Goal: Navigation & Orientation: Find specific page/section

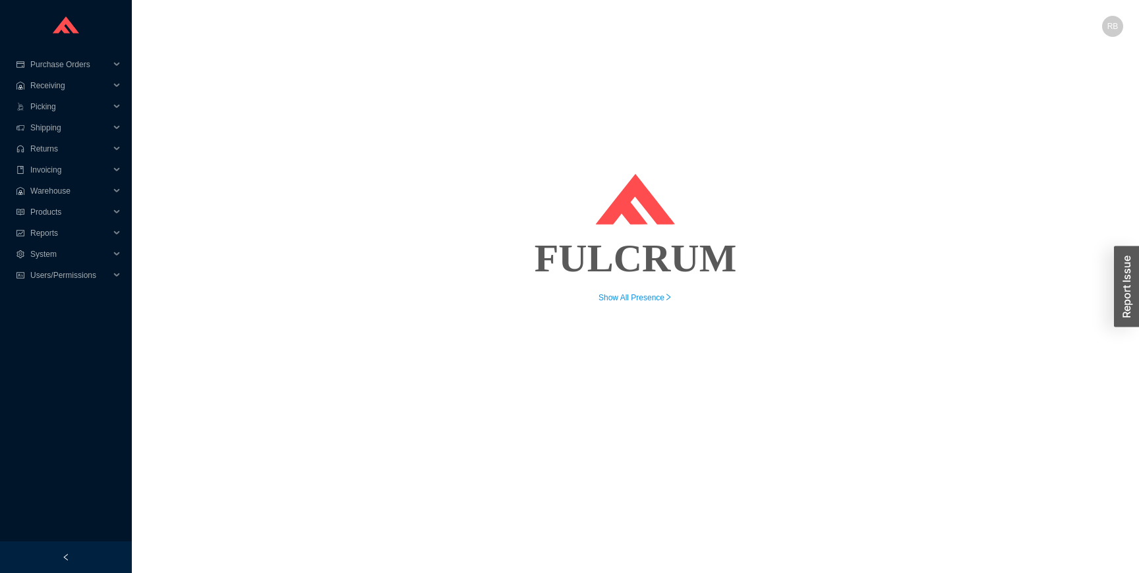
click at [636, 302] on div "Show All Presence" at bounding box center [636, 297] width 976 height 13
click at [631, 295] on link "Show All Presence" at bounding box center [635, 297] width 74 height 9
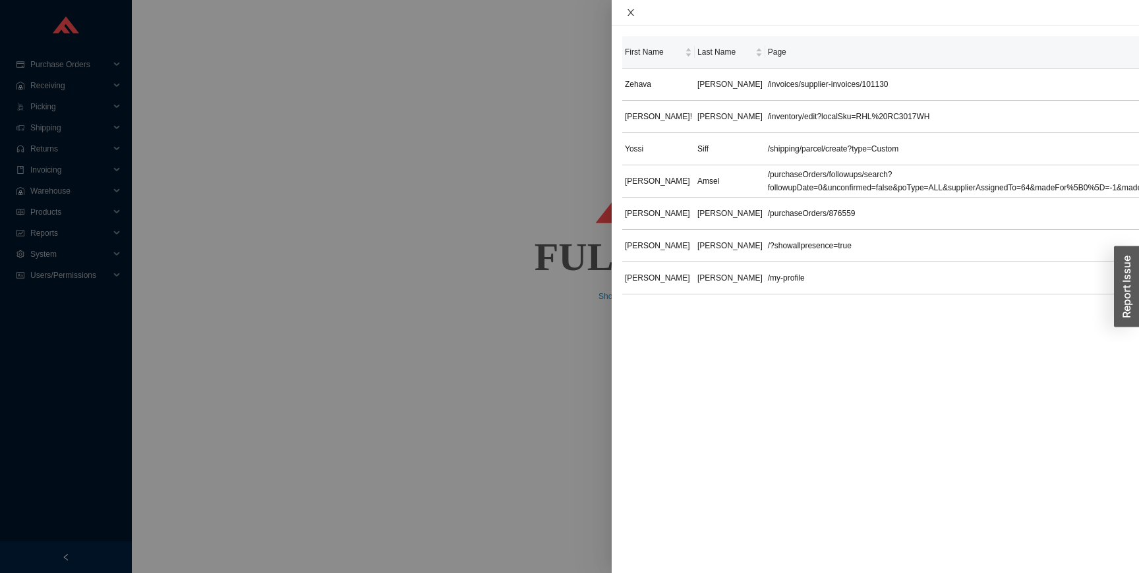
click at [631, 10] on icon "close" at bounding box center [630, 12] width 9 height 9
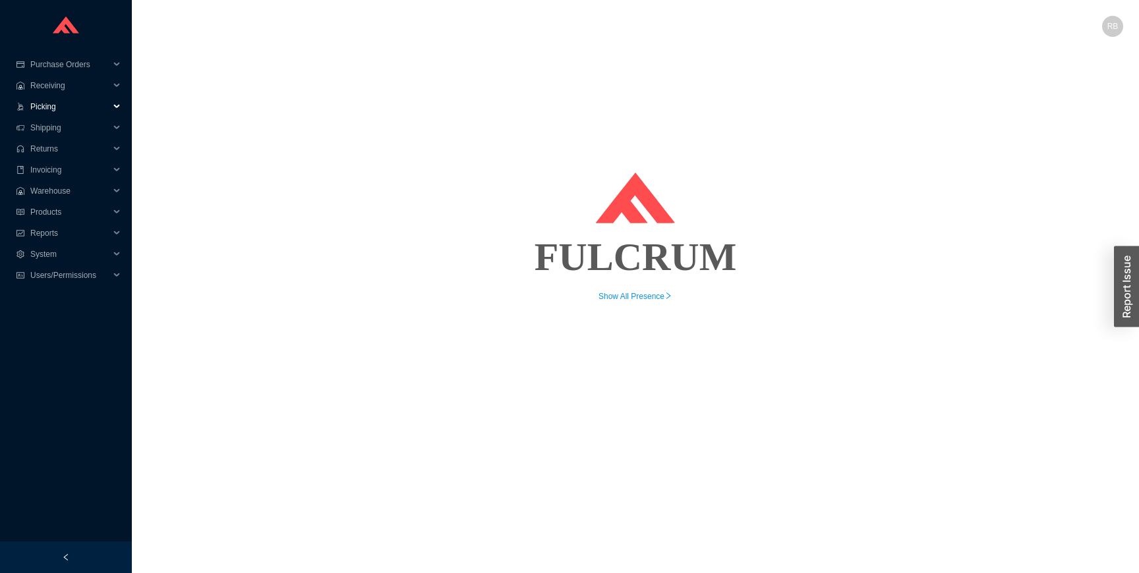
click at [63, 107] on span "Picking" at bounding box center [69, 106] width 79 height 21
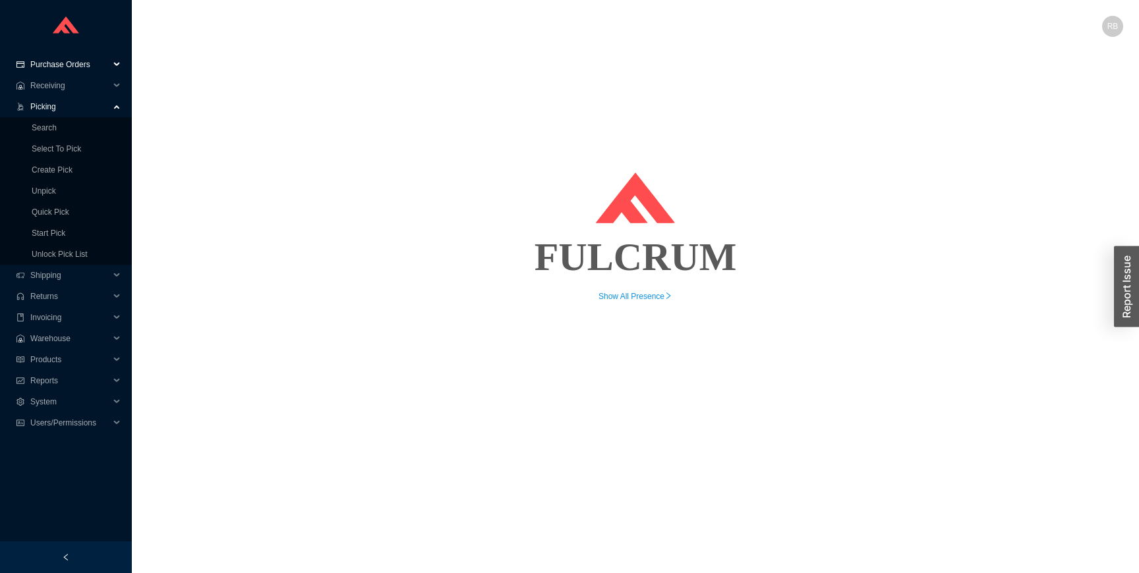
click at [69, 64] on span "Purchase Orders" at bounding box center [69, 64] width 79 height 21
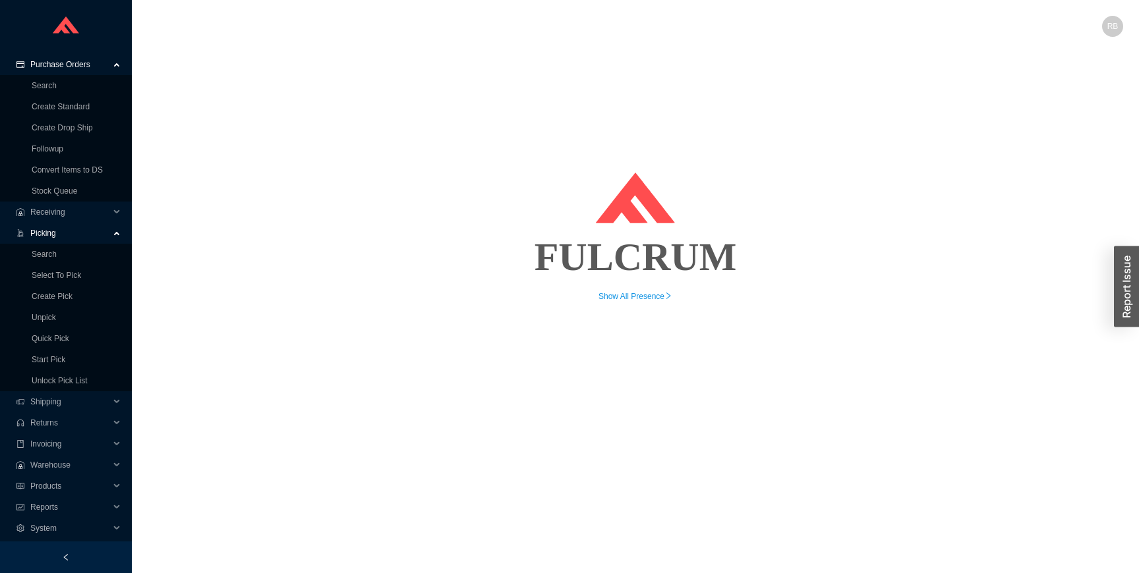
click at [56, 235] on span "Picking" at bounding box center [69, 233] width 79 height 21
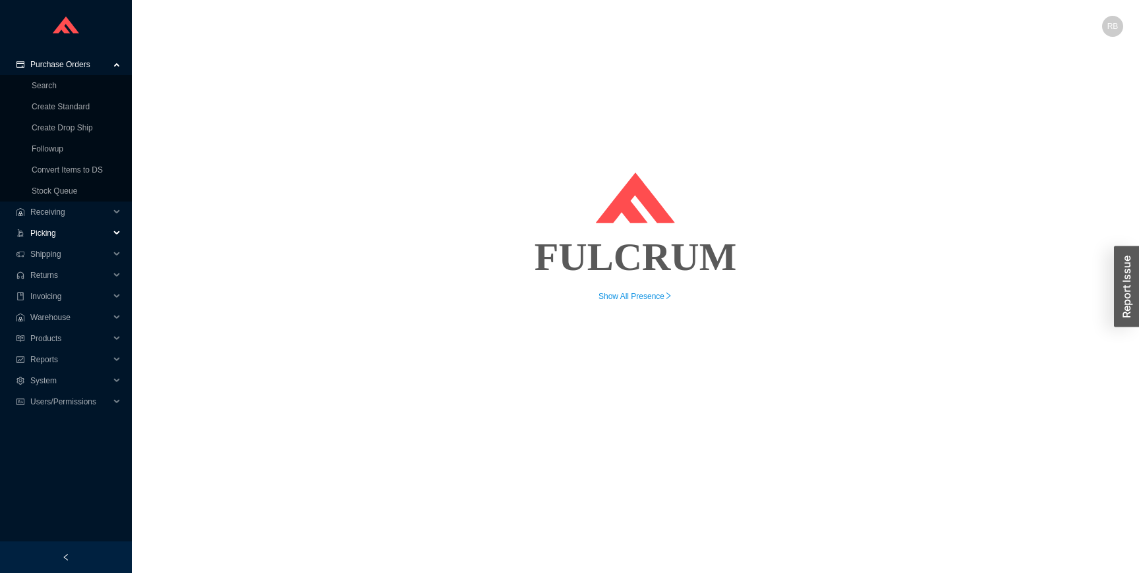
click at [56, 233] on span "Picking" at bounding box center [69, 233] width 79 height 21
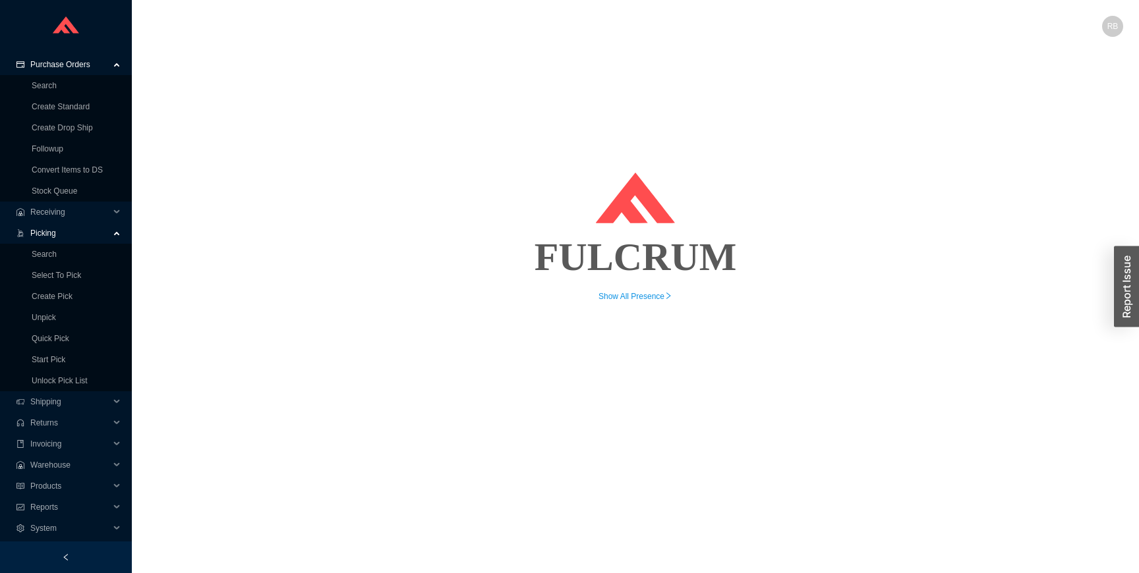
click at [56, 233] on span "Picking" at bounding box center [69, 233] width 79 height 21
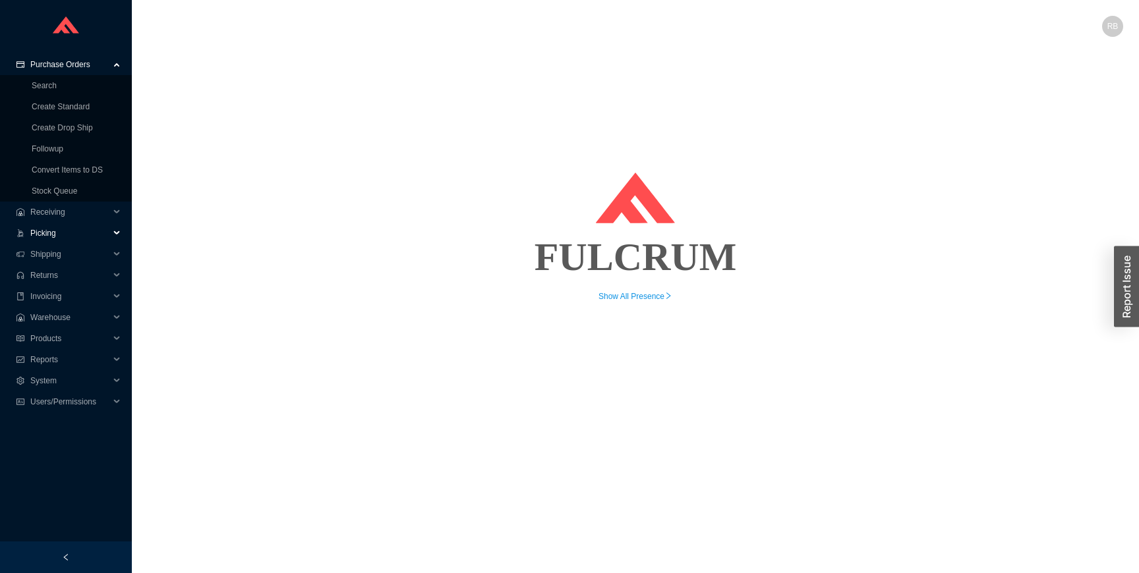
click at [56, 233] on span "Picking" at bounding box center [69, 233] width 79 height 21
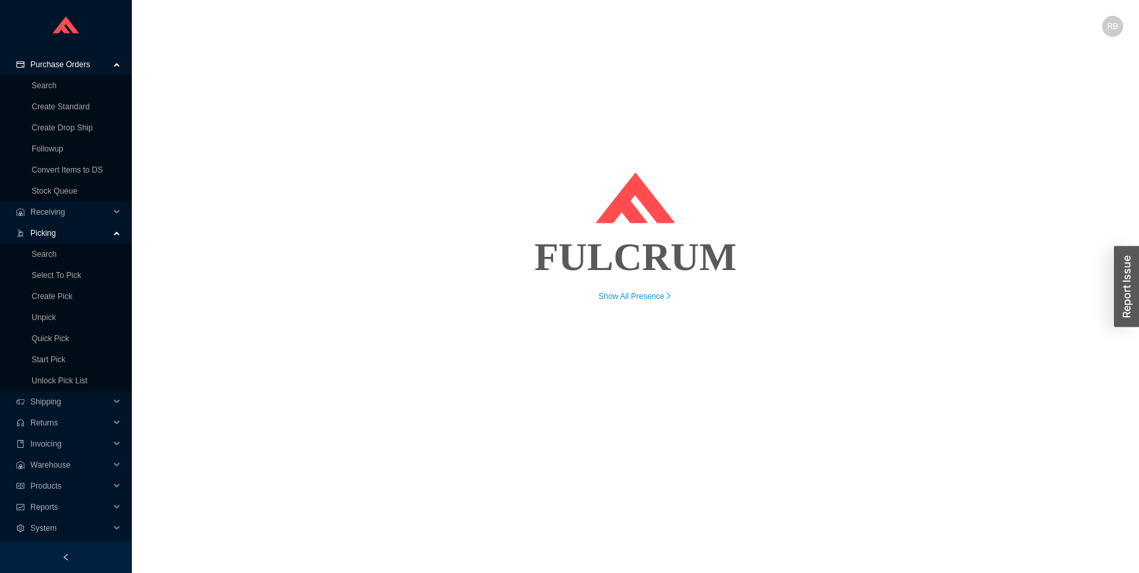
click at [56, 233] on span "Picking" at bounding box center [69, 233] width 79 height 21
